Goal: Task Accomplishment & Management: Use online tool/utility

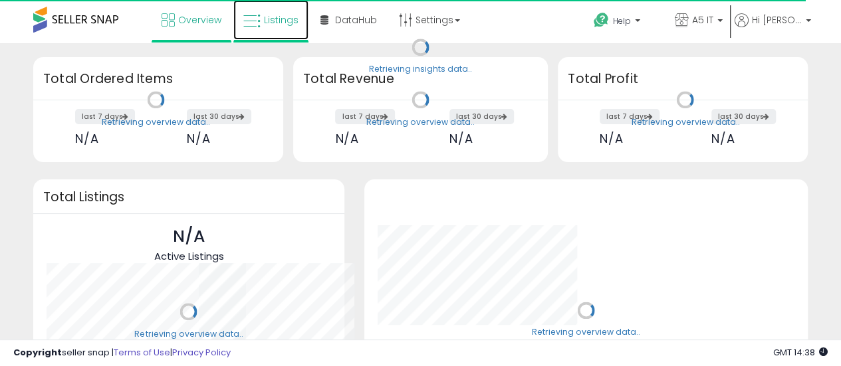
click at [253, 27] on icon at bounding box center [251, 21] width 17 height 17
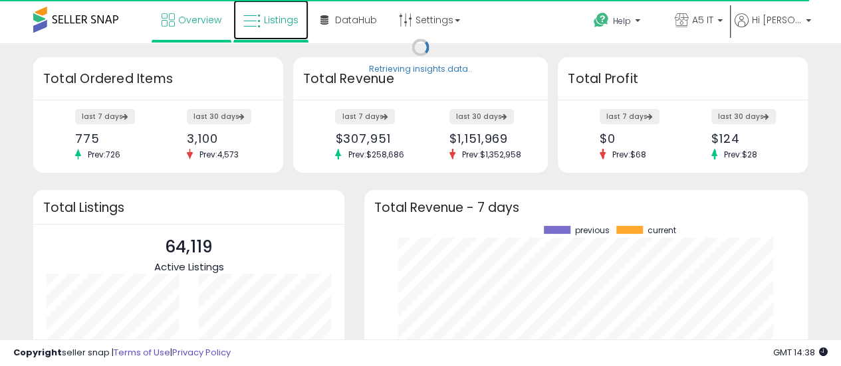
scroll to position [185, 417]
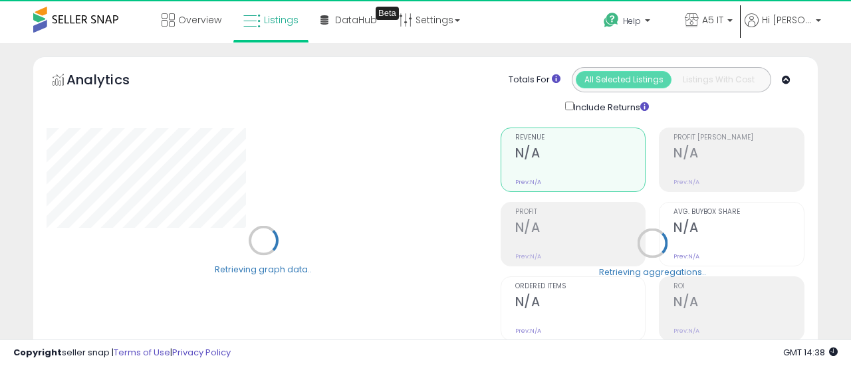
type input "*******"
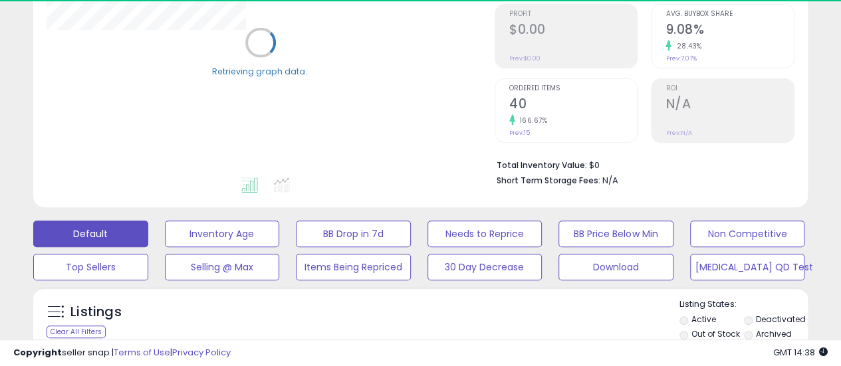
scroll to position [199, 0]
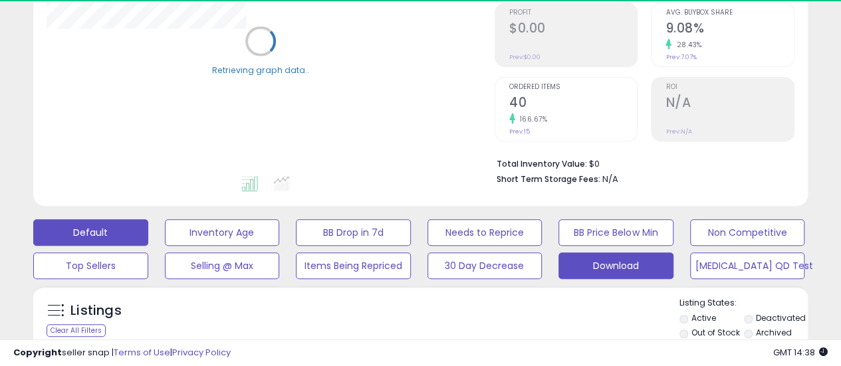
click at [614, 265] on button "Download" at bounding box center [615, 266] width 115 height 27
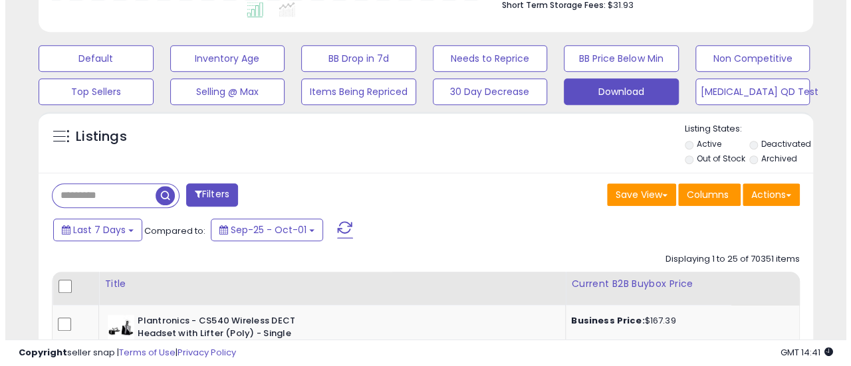
scroll to position [399, 0]
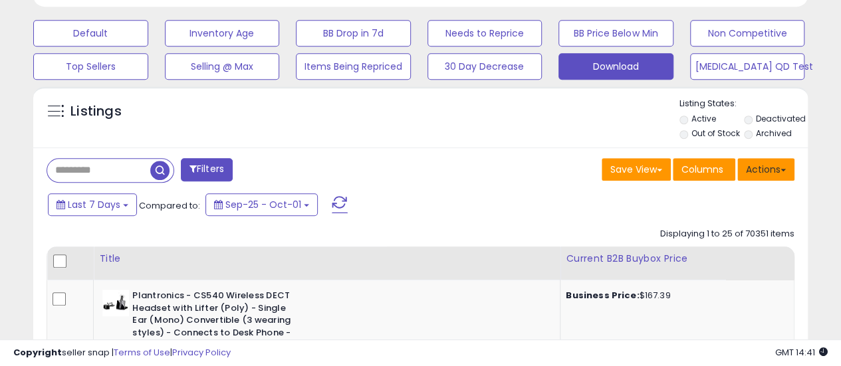
click at [778, 173] on button "Actions" at bounding box center [765, 169] width 57 height 23
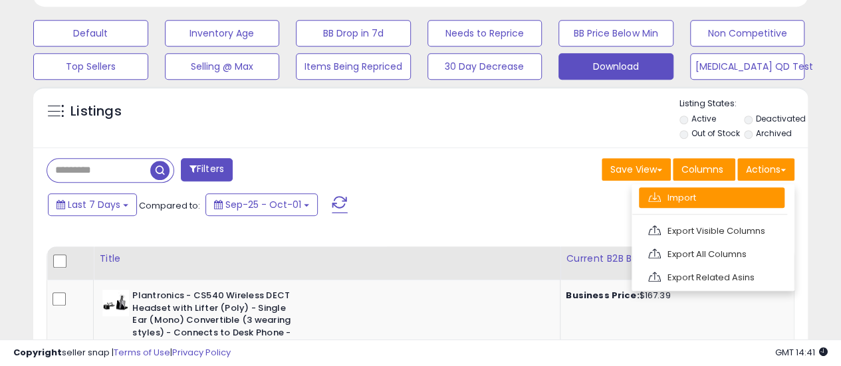
click at [699, 191] on link "Import" at bounding box center [712, 197] width 146 height 21
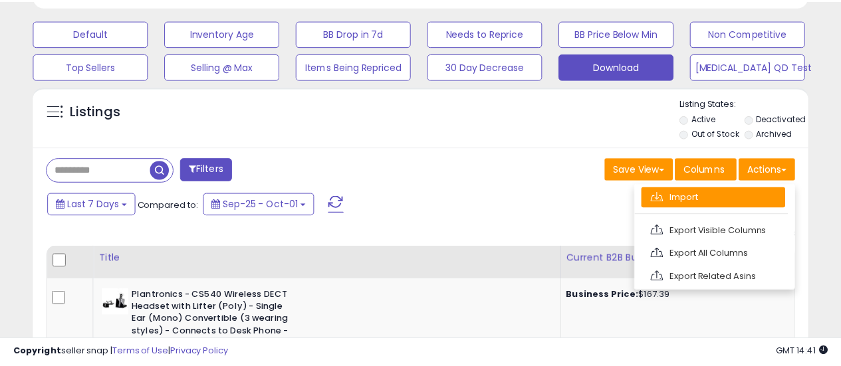
scroll to position [273, 453]
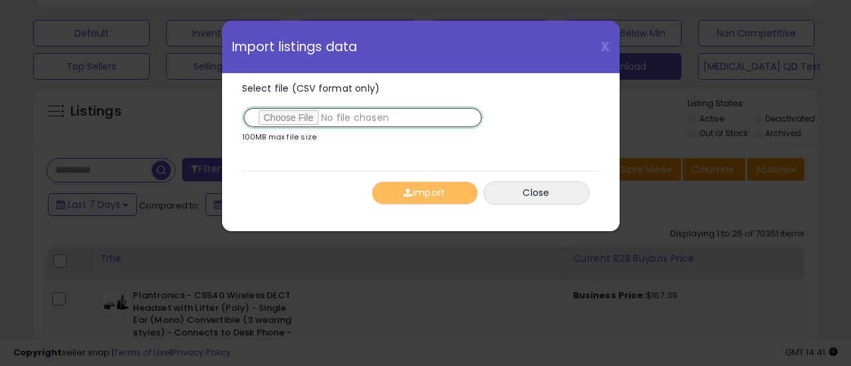
click at [292, 110] on input "Select file (CSV format only)" at bounding box center [362, 117] width 241 height 23
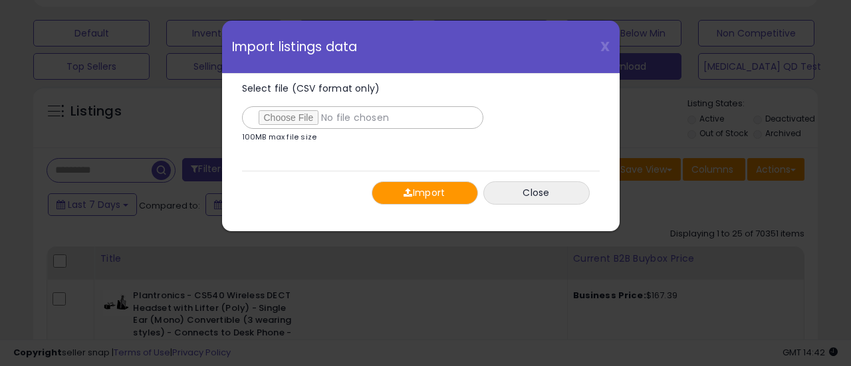
click at [410, 195] on span "button" at bounding box center [408, 192] width 9 height 9
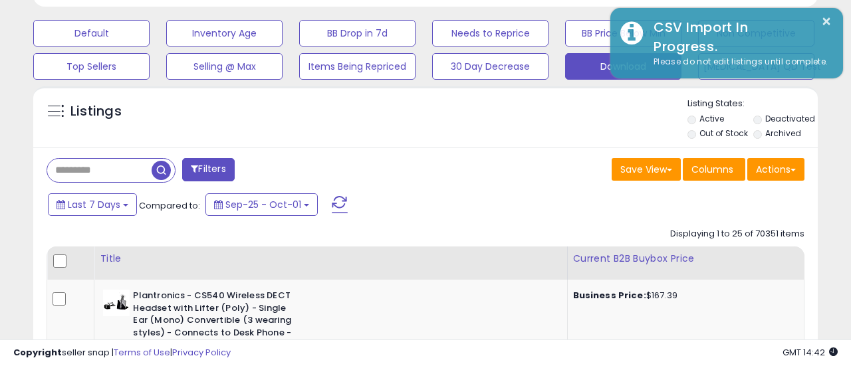
scroll to position [664545, 664370]
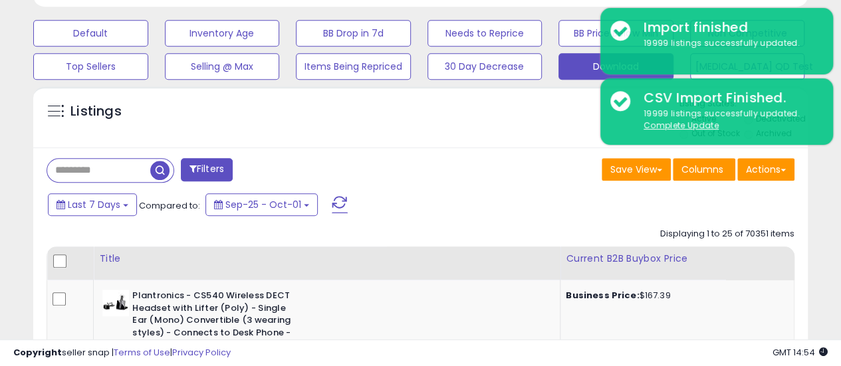
click at [774, 172] on button "Actions" at bounding box center [765, 169] width 57 height 23
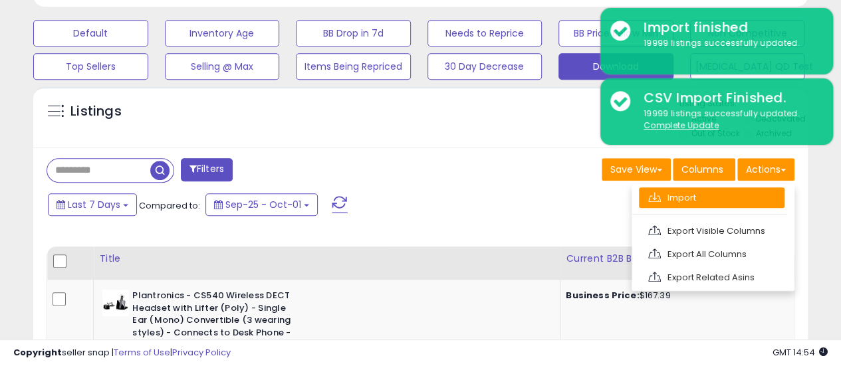
click at [750, 193] on link "Import" at bounding box center [712, 197] width 146 height 21
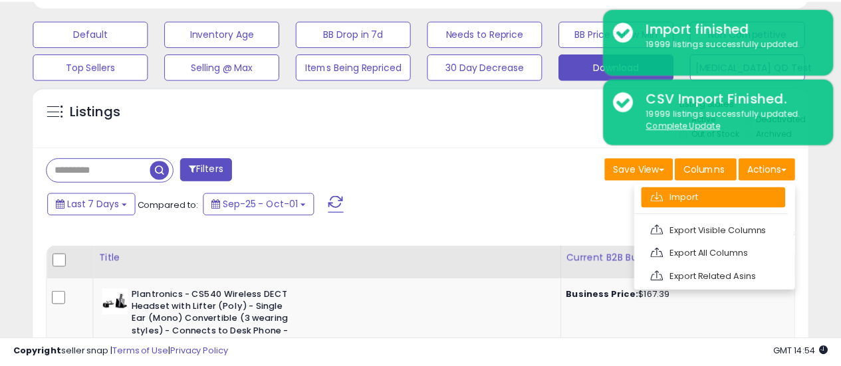
scroll to position [273, 453]
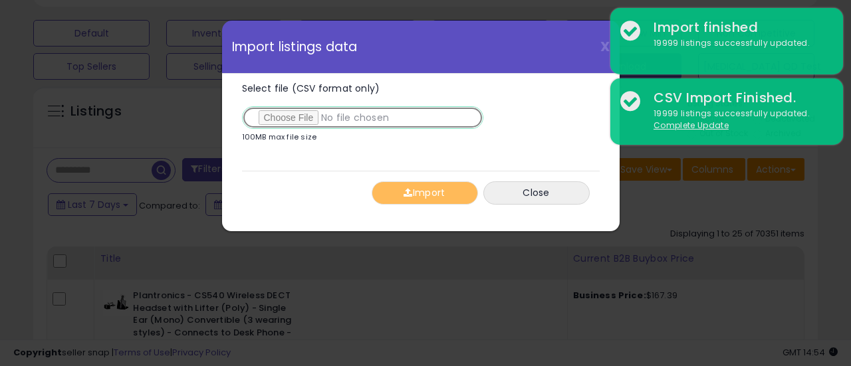
click at [300, 115] on input "Select file (CSV format only)" at bounding box center [362, 117] width 241 height 23
click at [671, 277] on div "X Close Import listings data Select file (CSV format only) 100MB max file size …" at bounding box center [425, 183] width 851 height 366
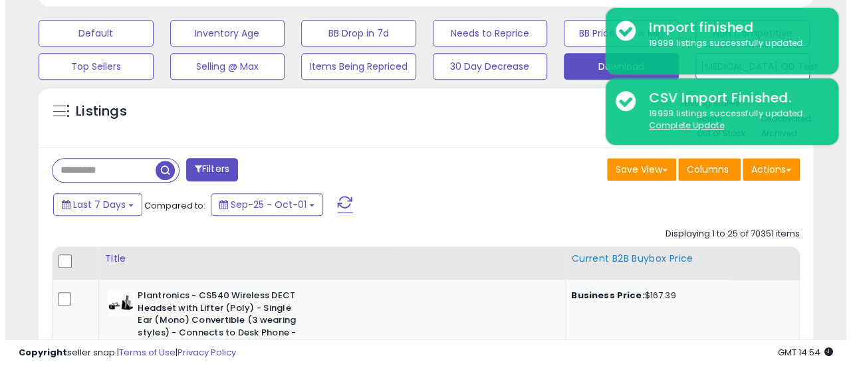
scroll to position [664545, 664370]
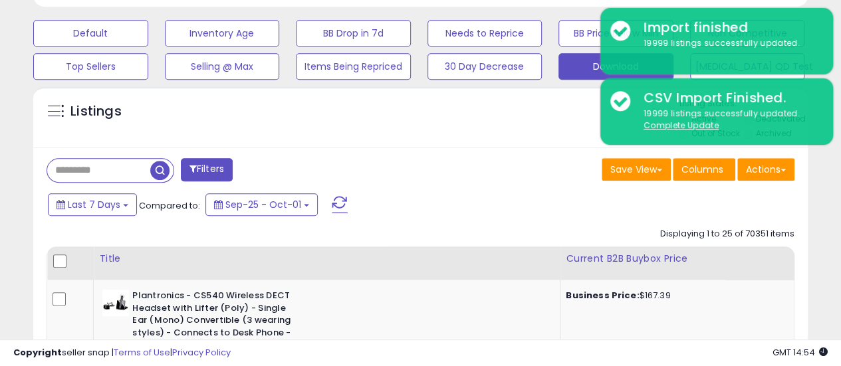
click at [769, 183] on div "Actions Import Export Visible Columns Export All Columns Export Related Asins" at bounding box center [765, 171] width 57 height 26
click at [747, 172] on button "Actions" at bounding box center [765, 169] width 57 height 23
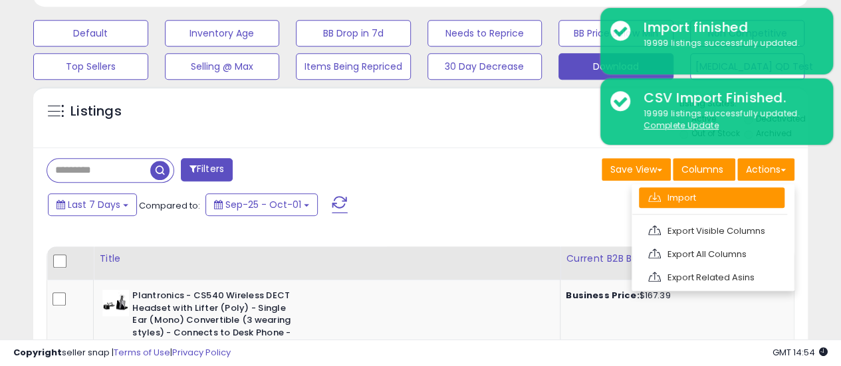
click at [679, 196] on link "Import" at bounding box center [712, 197] width 146 height 21
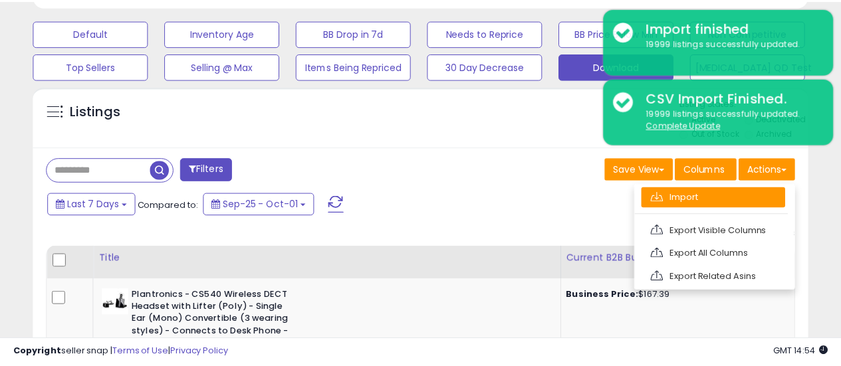
scroll to position [273, 453]
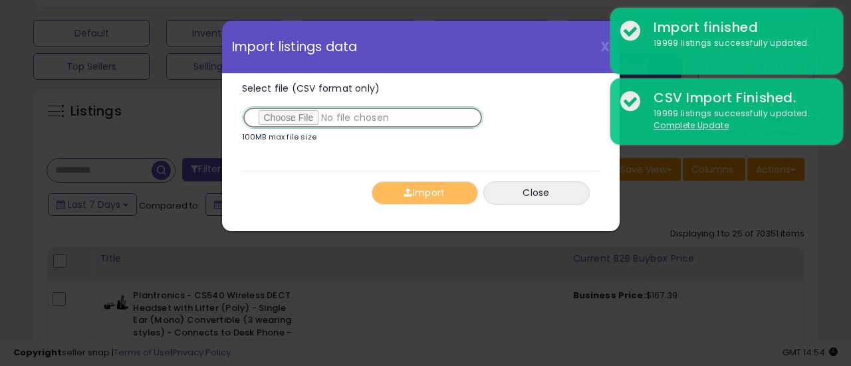
click at [266, 118] on input "Select file (CSV format only)" at bounding box center [362, 117] width 241 height 23
type input "**********"
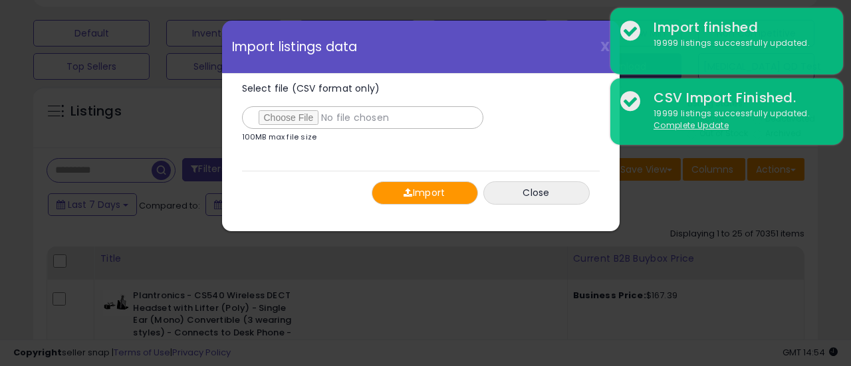
click at [404, 189] on span "button" at bounding box center [408, 192] width 9 height 9
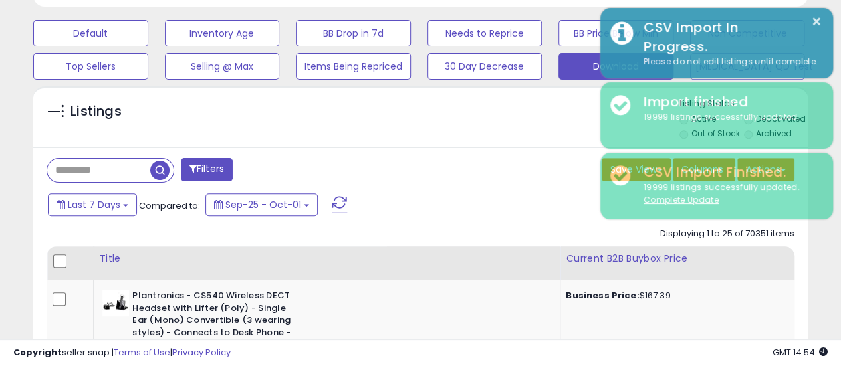
scroll to position [664545, 664370]
